Goal: Complete application form

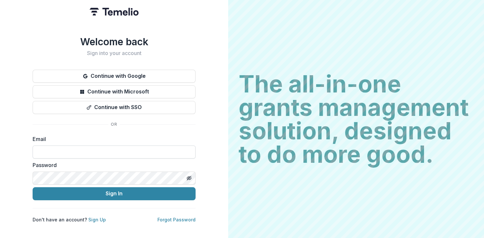
click at [100, 151] on input at bounding box center [114, 152] width 163 height 13
type input "**********"
click at [190, 176] on icon "Toggle password visibility" at bounding box center [188, 178] width 5 height 5
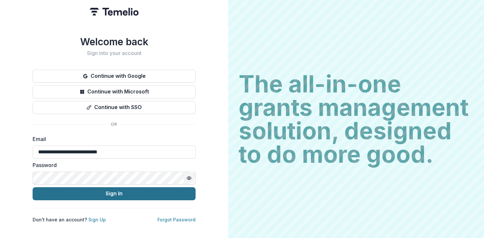
click at [109, 190] on button "Sign In" at bounding box center [114, 193] width 163 height 13
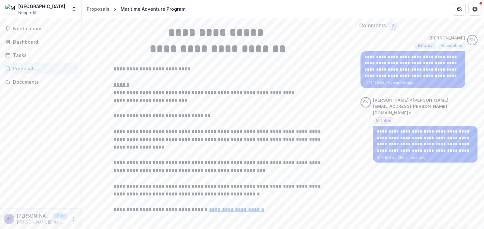
scroll to position [103, 0]
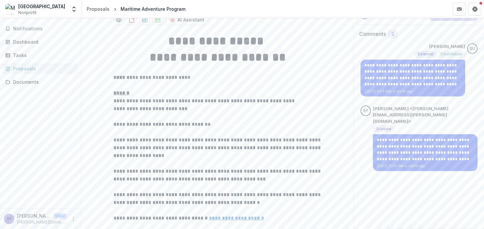
click at [279, 6] on p "Partner Program - Admissions Application" at bounding box center [291, 2] width 95 height 7
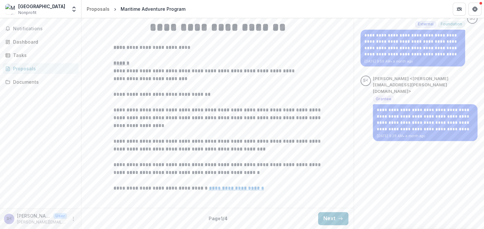
scroll to position [192, 0]
click at [341, 218] on icon "button" at bounding box center [340, 218] width 5 height 5
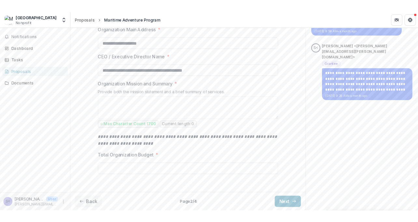
scroll to position [231, 0]
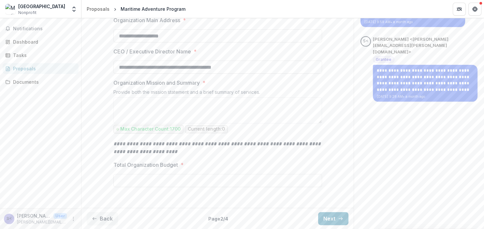
click at [37, 161] on div "Notifications Dashboard Tasks Proposals Documents" at bounding box center [40, 113] width 81 height 190
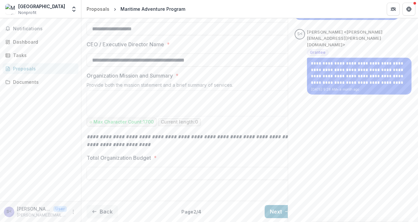
click at [234, 12] on header "Proposals Maritime Adventure Program" at bounding box center [249, 9] width 337 height 18
click at [273, 207] on button "Next" at bounding box center [280, 211] width 30 height 13
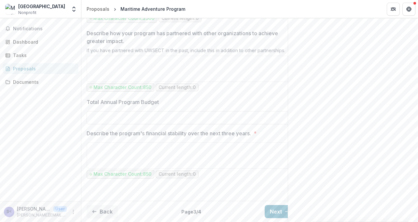
scroll to position [694, 0]
click at [278, 210] on button "Next" at bounding box center [280, 211] width 30 height 13
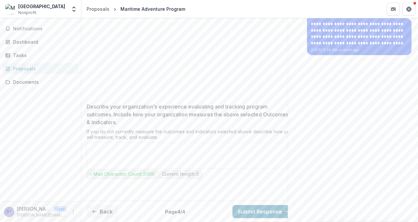
scroll to position [278, 0]
click at [108, 209] on button "Back" at bounding box center [102, 211] width 31 height 13
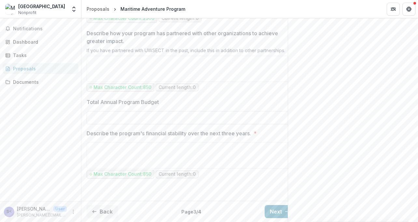
scroll to position [694, 0]
click at [105, 215] on button "Back" at bounding box center [102, 211] width 31 height 13
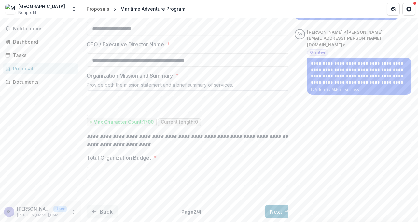
scroll to position [239, 0]
click at [281, 209] on button "Next" at bounding box center [280, 211] width 30 height 13
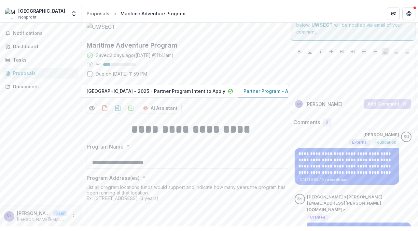
scroll to position [0, 0]
